Goal: Information Seeking & Learning: Learn about a topic

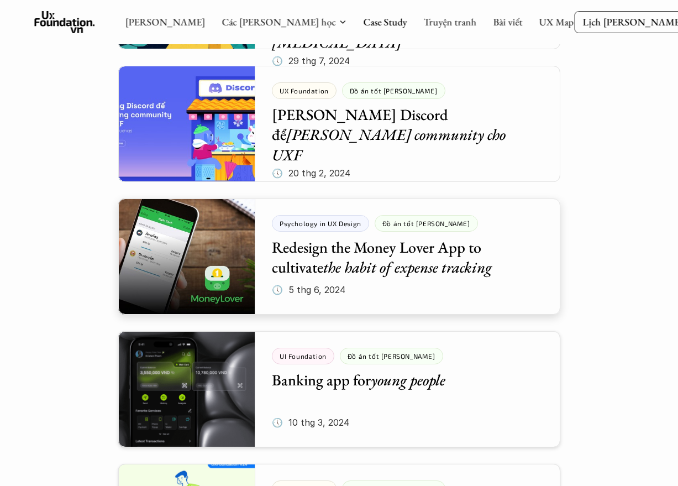
scroll to position [1381, 0]
